Goal: Contribute content: Contribute content

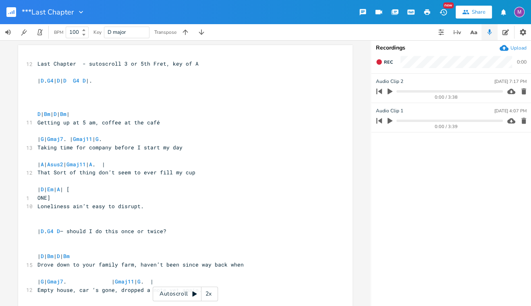
scroll to position [0, 0]
click at [185, 32] on icon "button" at bounding box center [184, 31] width 5 height 5
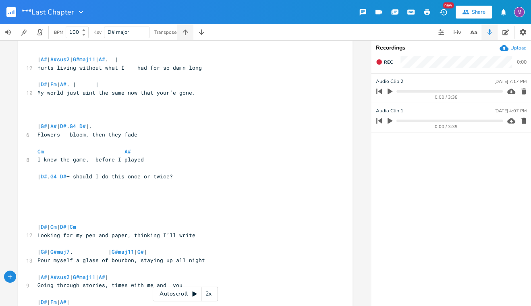
click at [185, 32] on icon "button" at bounding box center [184, 31] width 5 height 5
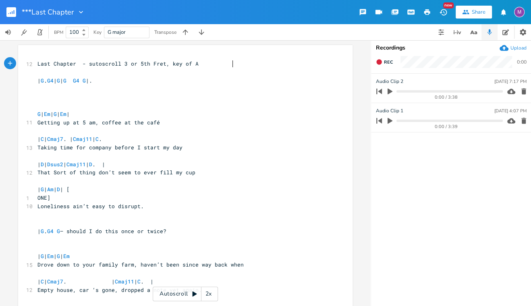
click at [199, 64] on span "Last Chapter - sutoscroll 3 or 5th Fret, key of A" at bounding box center [117, 63] width 161 height 7
click at [199, 67] on span "Last Chapter - sutoscroll 3 or 5th Fret, key of A" at bounding box center [117, 63] width 161 height 7
type textarea "3rd"
click at [287, 65] on pre "Last Chapter - sutoscroll 3 or 3rd Fret, key of A" at bounding box center [181, 64] width 291 height 8
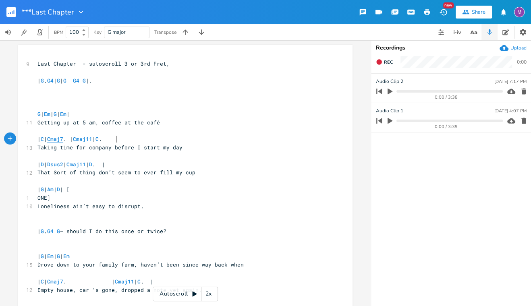
type textarea "Cmaj7"
drag, startPoint x: 115, startPoint y: 137, endPoint x: 97, endPoint y: 136, distance: 17.8
click at [97, 137] on span "| C | Cmaj7 . | Cmaj11 | C ." at bounding box center [69, 138] width 64 height 7
click at [102, 140] on span "| C | Cmaj7 . | Cmaj11 | C ." at bounding box center [69, 138] width 64 height 7
type textarea "Cmaj11"
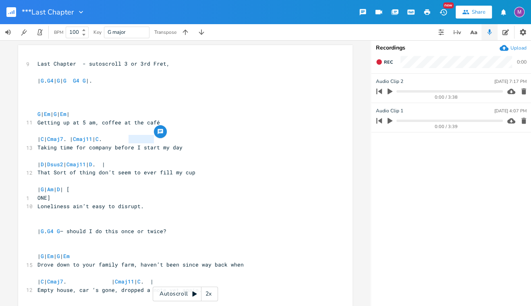
drag, startPoint x: 151, startPoint y: 140, endPoint x: 125, endPoint y: 140, distance: 26.2
click at [102, 140] on span "| C | Cmaj7 . | Cmaj11 | C ." at bounding box center [69, 138] width 64 height 7
click at [63, 140] on span "Cmaj7" at bounding box center [55, 139] width 16 height 8
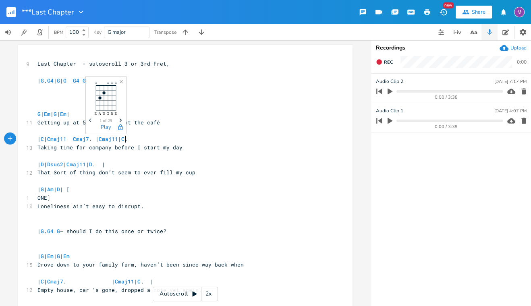
click at [128, 137] on span "| C | Cmaj11 Cmaj7 . | Cmaj11 | C ." at bounding box center [82, 138] width 90 height 7
click at [99, 140] on span "| C | Cmaj11 Cmaj7 | C ." at bounding box center [67, 138] width 61 height 7
click at [109, 148] on span "Taking time for company before I start my day" at bounding box center [109, 147] width 145 height 7
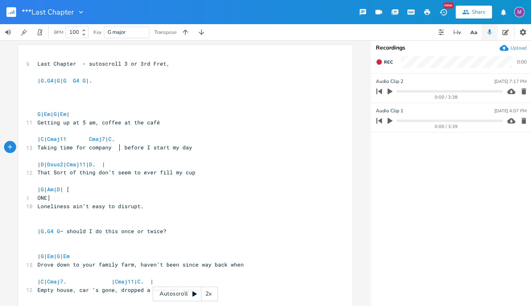
scroll to position [0, 5]
click at [115, 137] on span "| C | Cmaj11 Cmaj7 | C ." at bounding box center [75, 138] width 77 height 7
click at [102, 141] on span "| C | Cmaj11 Cmaj7 | C ." at bounding box center [69, 138] width 64 height 7
type textarea "| C | Cmaj11 Cmaj7 | C."
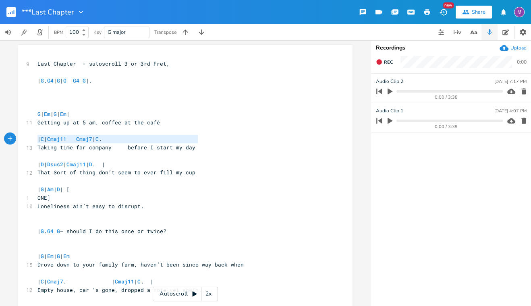
drag, startPoint x: 199, startPoint y: 136, endPoint x: 28, endPoint y: 139, distance: 171.2
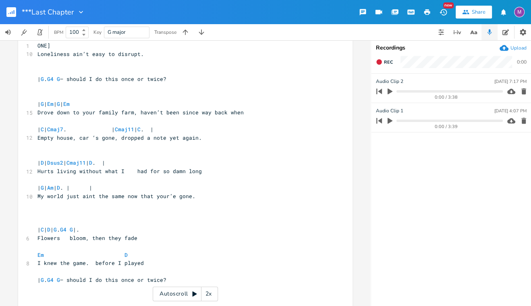
scroll to position [151, 0]
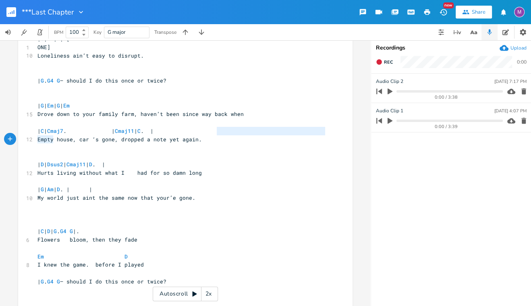
type textarea "| C | Cmaj7. | Cmaj11 | C. |"
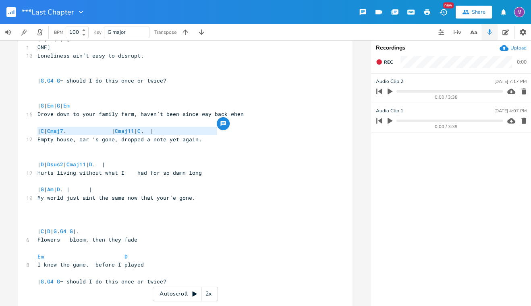
drag, startPoint x: 224, startPoint y: 132, endPoint x: 33, endPoint y: 131, distance: 190.6
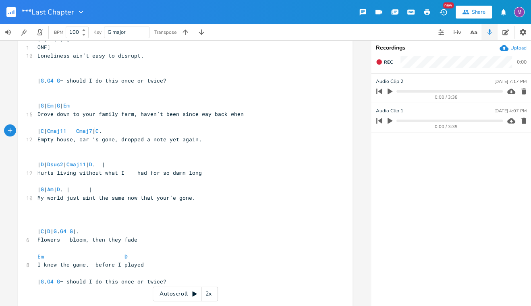
click at [91, 129] on span "| C | Cmaj11 Cmaj7 | C ." at bounding box center [69, 130] width 64 height 7
click at [102, 131] on span "| C | Cmaj11 Cmaj7 | C ." at bounding box center [69, 130] width 64 height 7
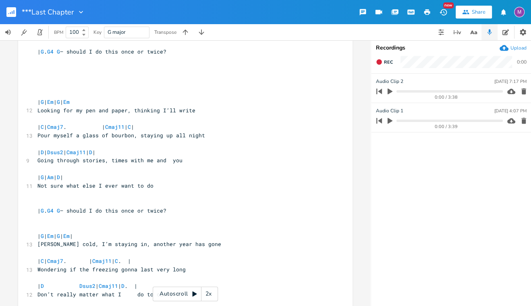
scroll to position [383, 0]
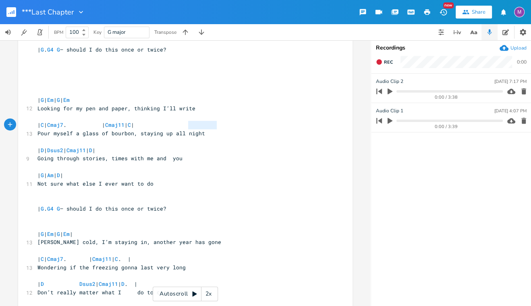
type textarea "| C |"
drag, startPoint x: 221, startPoint y: 127, endPoint x: 182, endPoint y: 128, distance: 39.1
click at [182, 128] on pre "| C | Cmaj7 . | Cmaj11 | C |" at bounding box center [181, 125] width 291 height 8
click at [107, 127] on span "| C | Cmaj7 . | Cmaj11 | C |" at bounding box center [85, 124] width 97 height 7
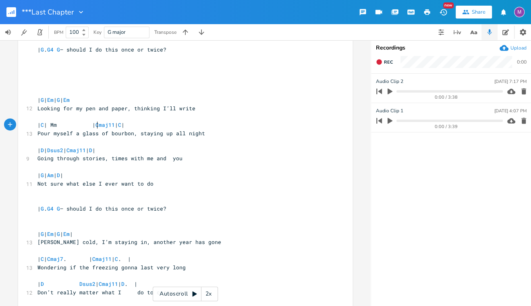
type textarea "Mma"
type textarea "Cmaj11"
click at [89, 122] on span "Cmaj11" at bounding box center [79, 125] width 19 height 8
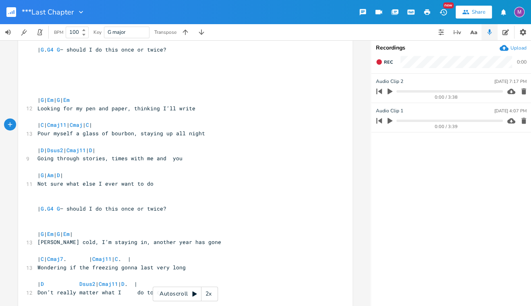
type textarea "7"
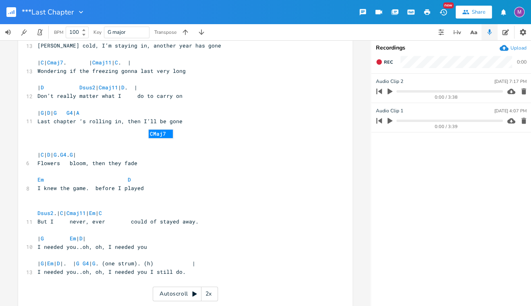
scroll to position [595, 0]
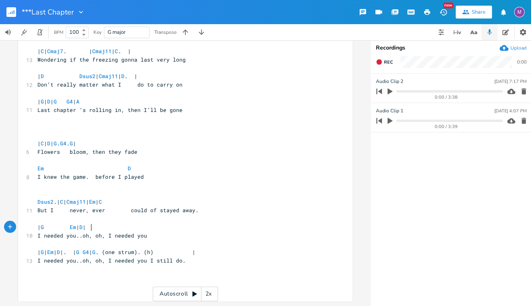
click at [86, 224] on span "| G Em | D |" at bounding box center [61, 227] width 48 height 7
click at [101, 249] on span "| G | Em | D |. | G G4 | G . (one strum). (h) |" at bounding box center [116, 252] width 158 height 7
click at [141, 249] on span "| G | Em | D |. | G G4 | G . (one strum). (h) |" at bounding box center [114, 252] width 155 height 7
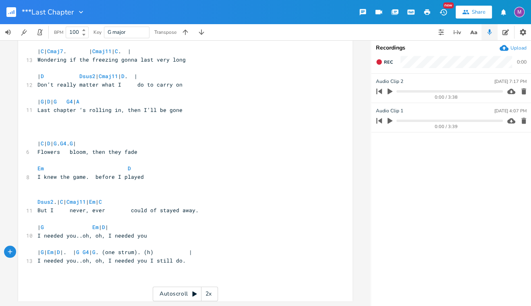
click at [173, 249] on span "| G | Em | D |. | G G4 | G . (one strum). (h) |" at bounding box center [114, 252] width 155 height 7
click at [178, 249] on span "| G | Em | D | | G G4 | G . (one strum). (h) |" at bounding box center [114, 252] width 155 height 7
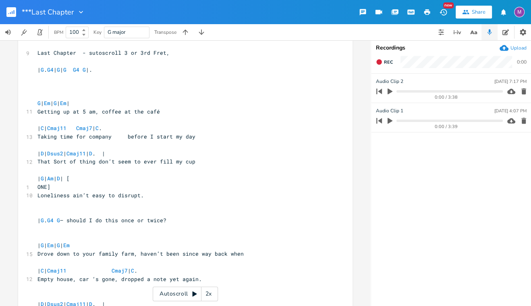
scroll to position [0, 0]
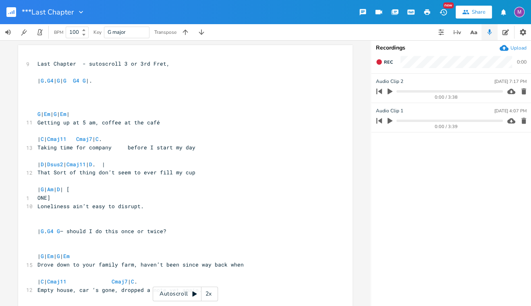
click at [261, 62] on pre "Last Chapter - sutoscroll 3 or 3rd Fret," at bounding box center [181, 64] width 291 height 8
type textarea "Bb key"
click at [221, 89] on pre "​" at bounding box center [181, 89] width 291 height 8
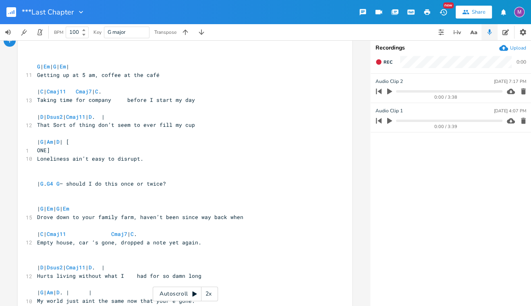
scroll to position [59, 0]
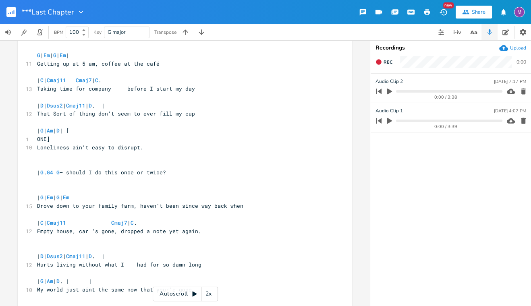
click at [91, 115] on span "That Sort of thing don’t seem to ever fill my cup" at bounding box center [116, 113] width 158 height 7
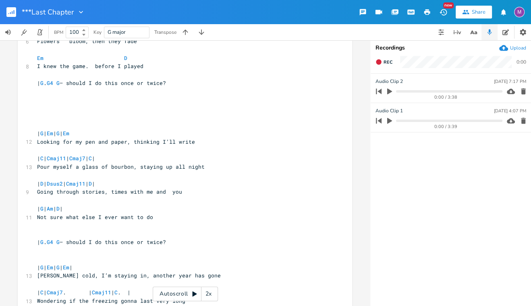
scroll to position [352, 0]
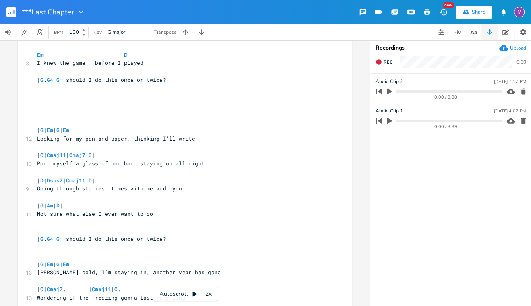
type textarea "'"
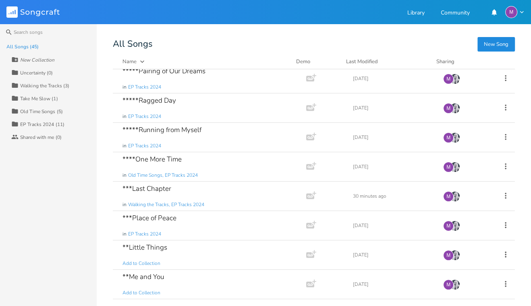
scroll to position [156, 0]
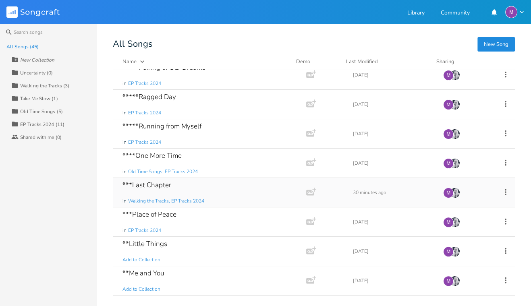
click at [201, 178] on div "***Last Chapter in Walking the Tracks, EP Tracks 2024" at bounding box center [207, 192] width 171 height 29
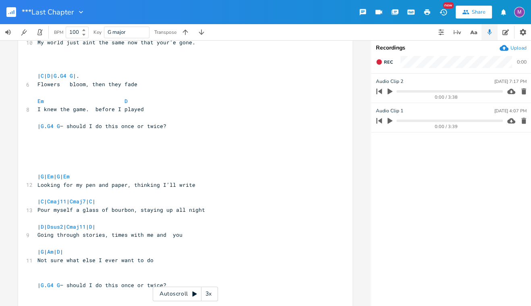
scroll to position [305, 0]
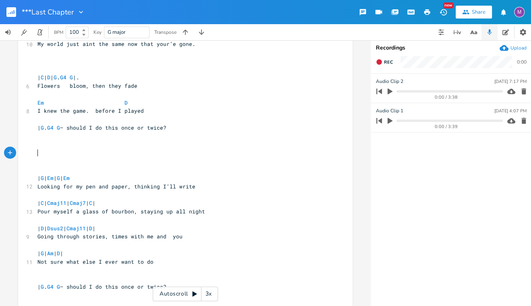
click at [41, 153] on pre "​" at bounding box center [181, 153] width 291 height 8
type textarea "interlude"
click at [95, 200] on span "| C | Cmaj11 | Cmaj7 | C |" at bounding box center [66, 202] width 58 height 7
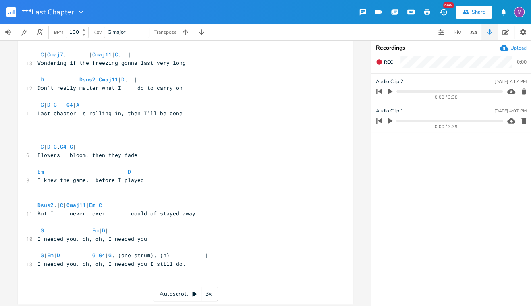
scroll to position [595, 0]
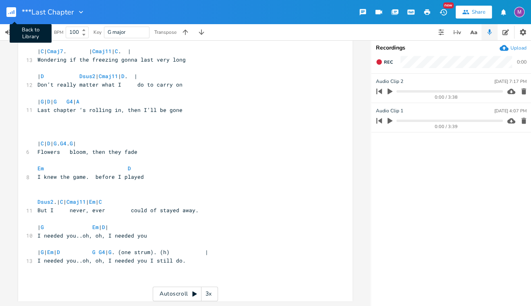
click at [8, 13] on icon "button" at bounding box center [8, 13] width 1 height 1
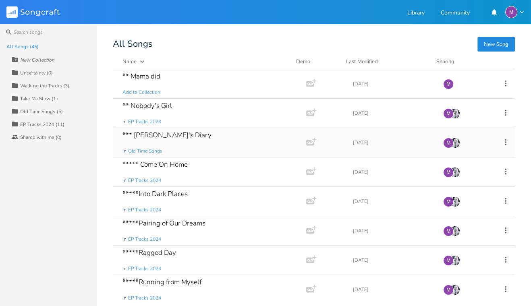
click at [223, 147] on div "*** [PERSON_NAME]'s Diary in Old Time Songs" at bounding box center [207, 142] width 171 height 29
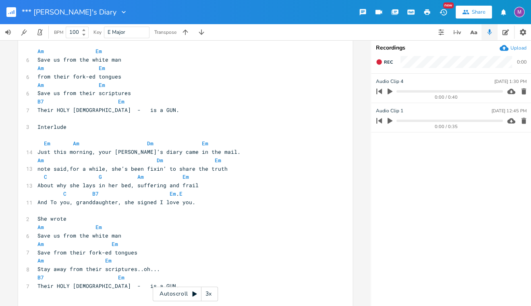
scroll to position [444, 0]
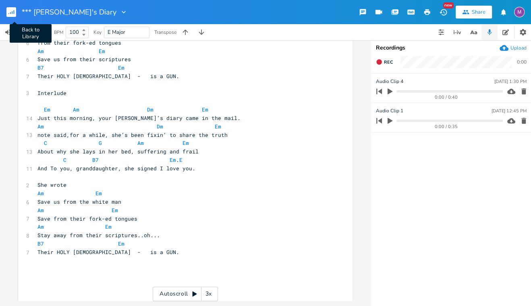
click at [9, 8] on rect "button" at bounding box center [11, 12] width 10 height 10
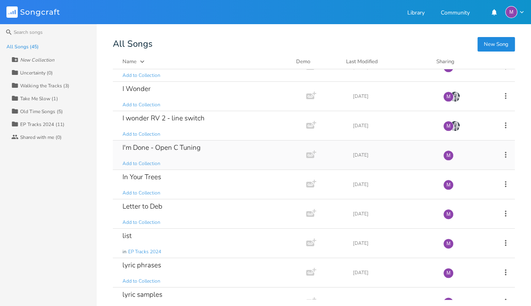
scroll to position [755, 0]
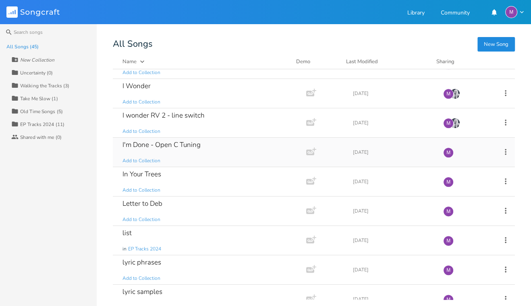
click at [210, 158] on div "I'm Done - Open C Tuning Add to Collection" at bounding box center [207, 152] width 171 height 29
